Goal: Information Seeking & Learning: Learn about a topic

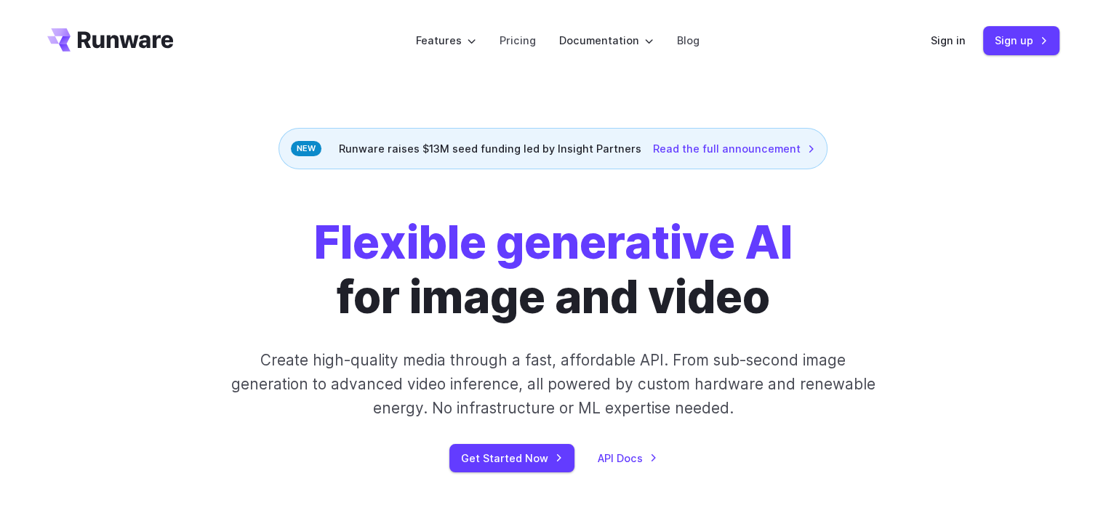
click at [483, 145] on div "Runware raises $13M seed funding led by Insight Partners Read the full announce…" at bounding box center [552, 148] width 549 height 41
click at [689, 147] on link "Read the full announcement" at bounding box center [734, 148] width 162 height 17
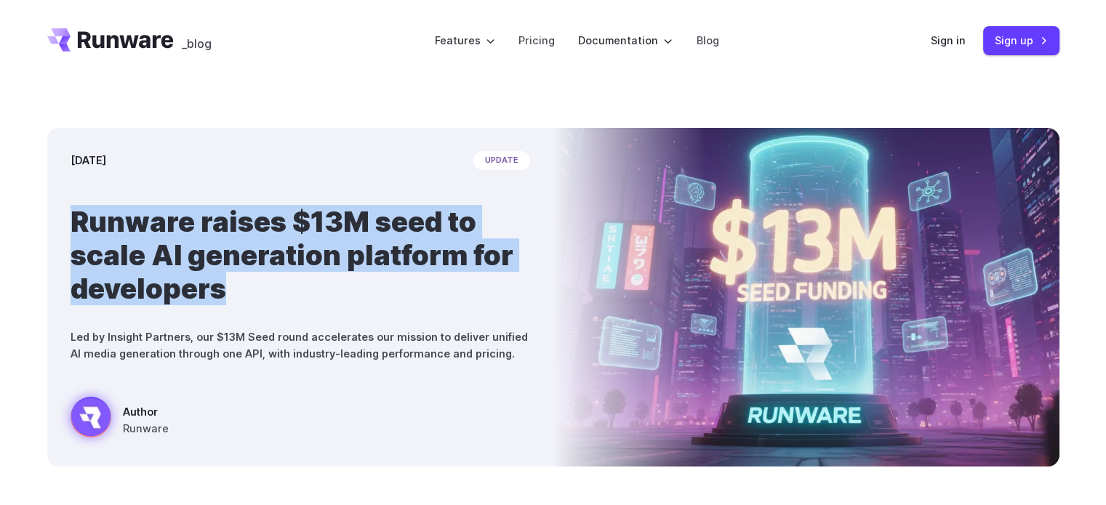
drag, startPoint x: 72, startPoint y: 214, endPoint x: 238, endPoint y: 287, distance: 181.7
click at [238, 287] on h1 "Runware raises $13M seed to scale AI generation platform for developers" at bounding box center [300, 255] width 459 height 100
copy h1 "Runware raises $13M seed to scale AI generation platform for developers"
click at [712, 39] on link "Blog" at bounding box center [707, 40] width 23 height 17
